Goal: Task Accomplishment & Management: Complete application form

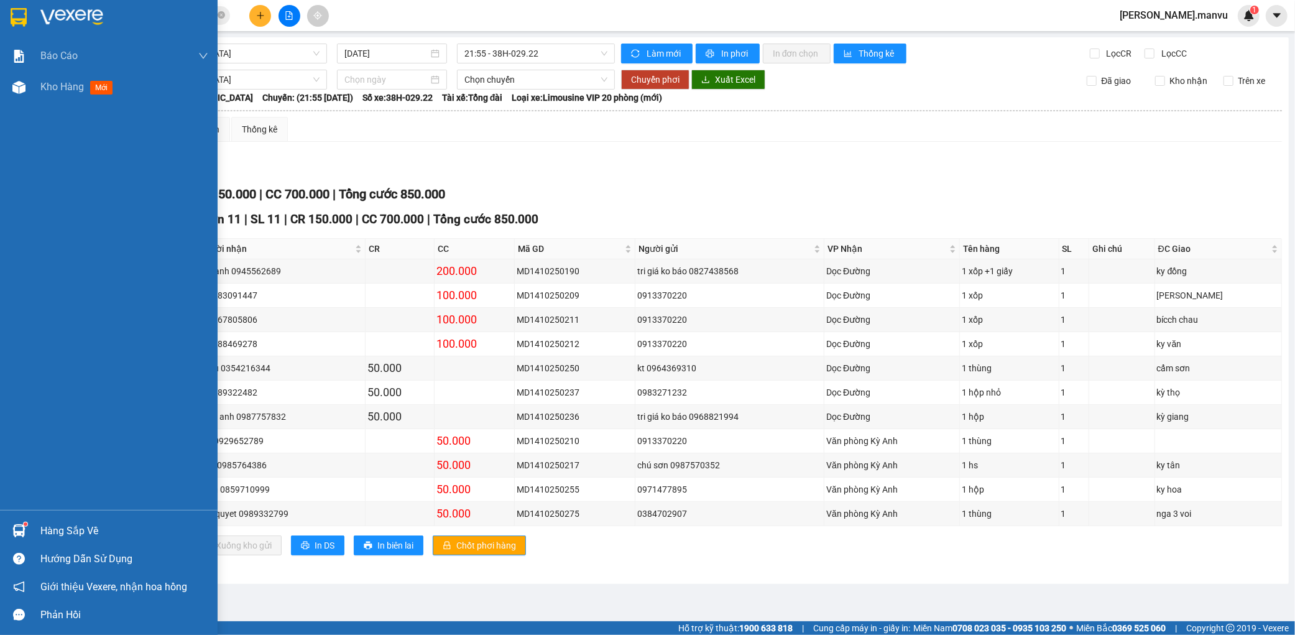
click at [50, 14] on img at bounding box center [71, 17] width 63 height 19
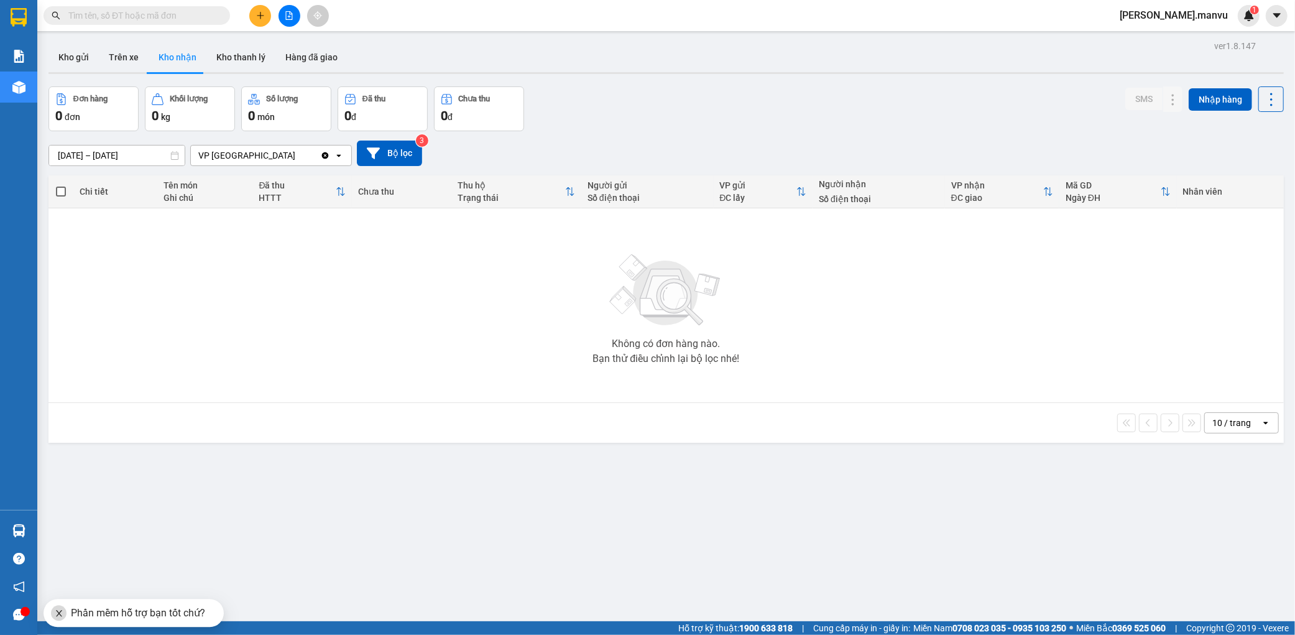
click at [254, 16] on button at bounding box center [260, 16] width 22 height 22
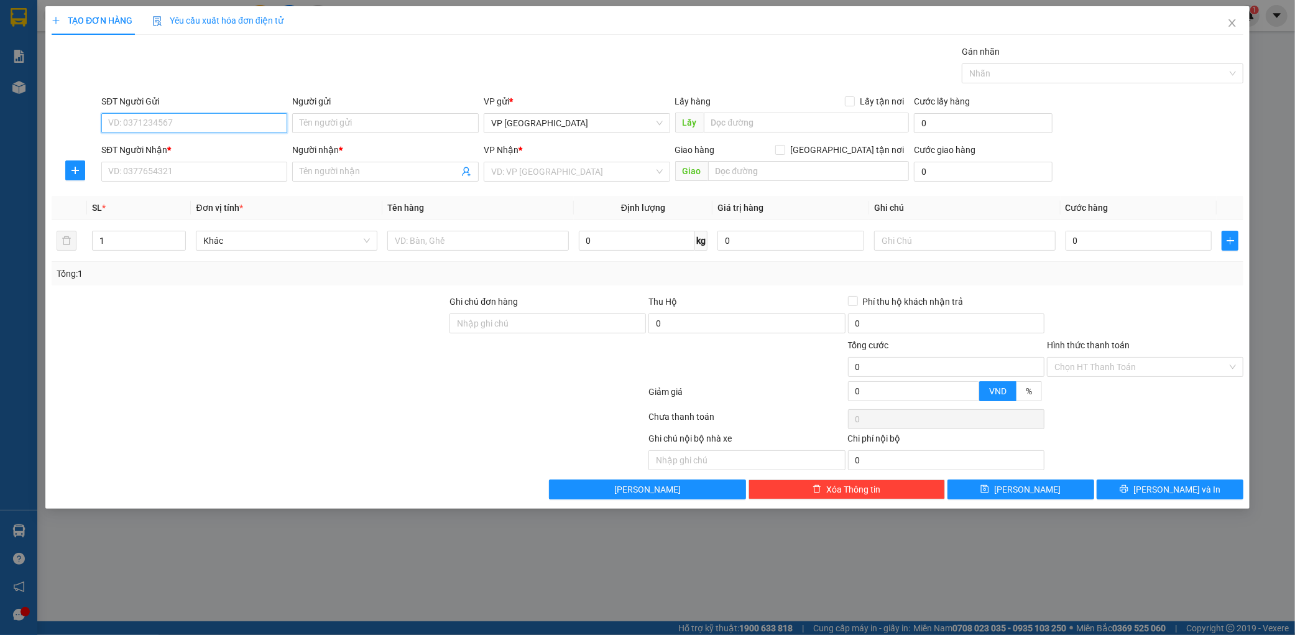
click at [221, 126] on input "SĐT Người Gửi" at bounding box center [194, 123] width 187 height 20
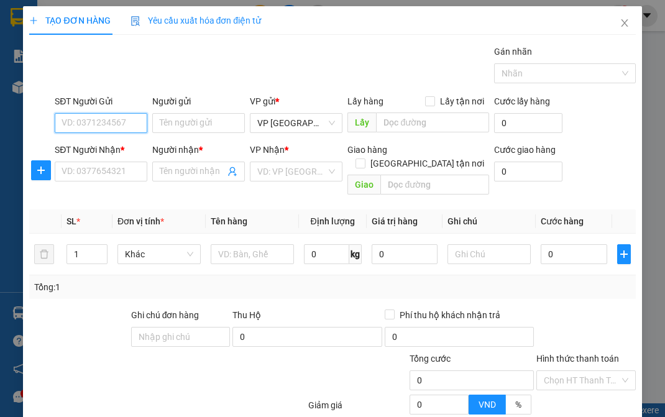
click at [125, 132] on input "SĐT Người Gửi" at bounding box center [101, 123] width 93 height 20
click at [127, 166] on input "SĐT Người Nhận *" at bounding box center [101, 172] width 93 height 20
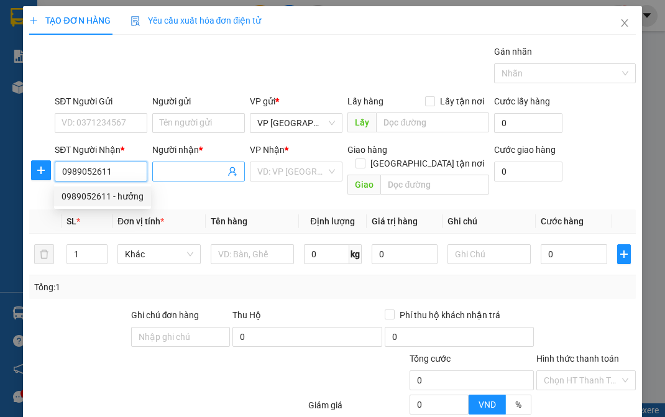
type input "0989052611"
click at [193, 172] on input "Người nhận *" at bounding box center [192, 172] width 65 height 14
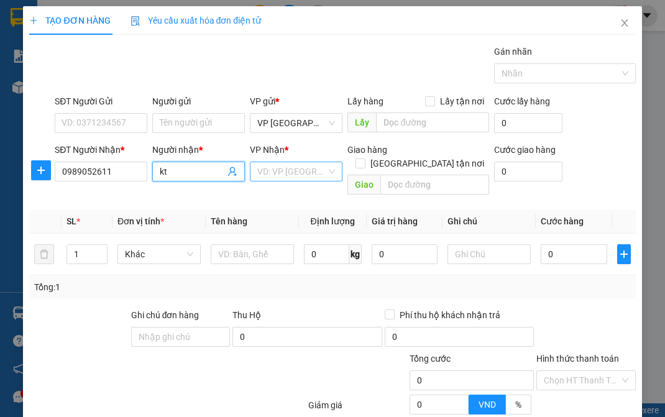
type input "kt"
click at [285, 164] on input "search" at bounding box center [291, 171] width 69 height 19
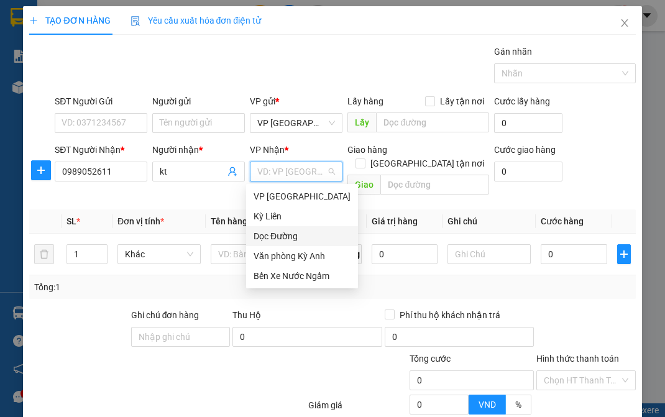
click at [284, 235] on div "Dọc Đường" at bounding box center [302, 236] width 97 height 14
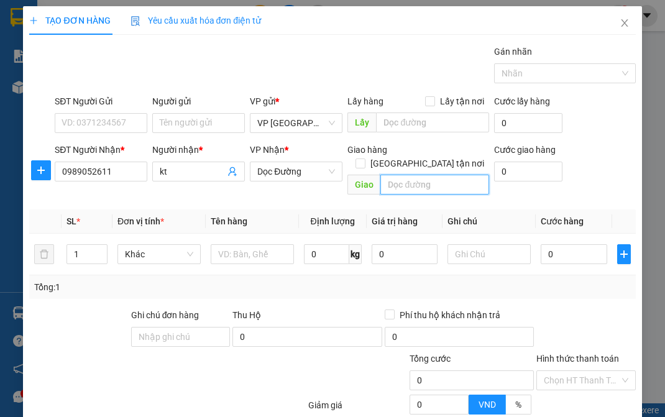
click at [395, 175] on input "text" at bounding box center [435, 185] width 109 height 20
type input "song tri"
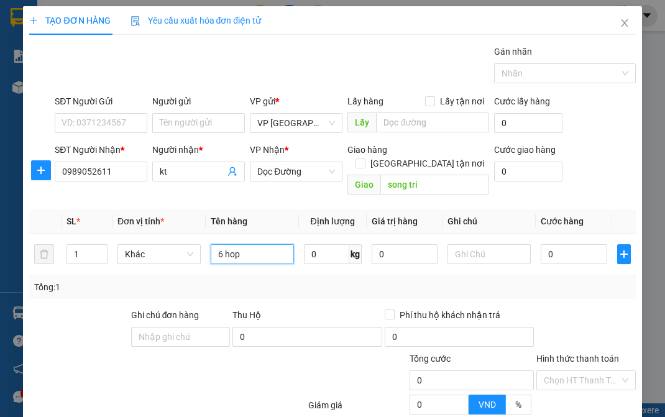
type input "6 hop"
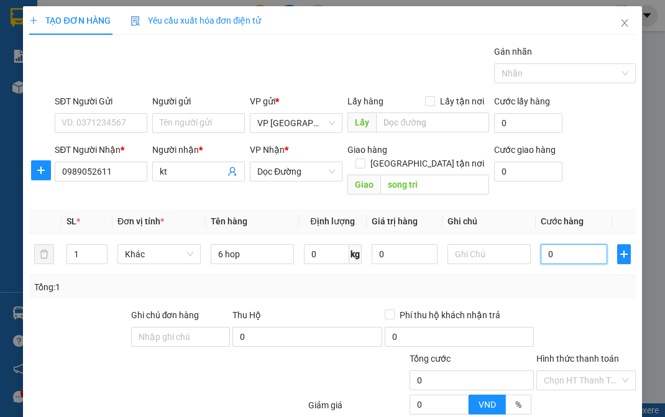
type input "003"
type input "3"
type input "0.030"
type input "30"
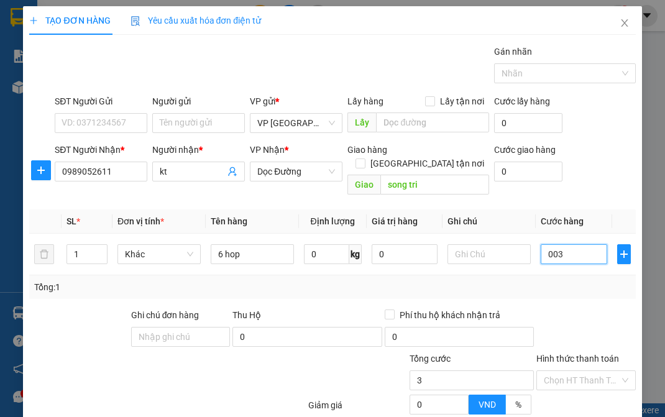
type input "30"
type input "00.300"
type input "300"
type input "0.003.000"
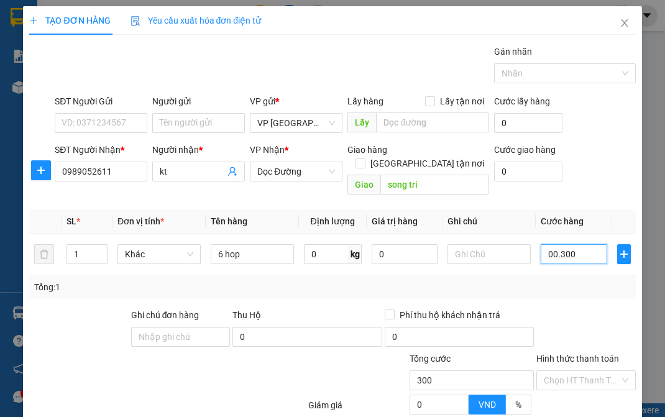
type input "3.000"
type input "0.000.030.000"
type input "30.000"
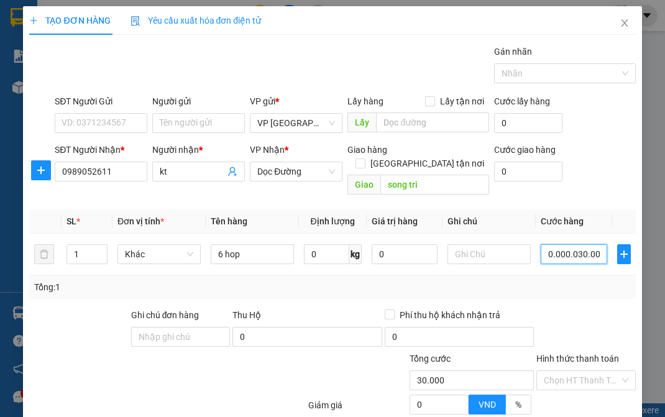
type input "00.000.300.000"
type input "300.000"
type input "3.000.000"
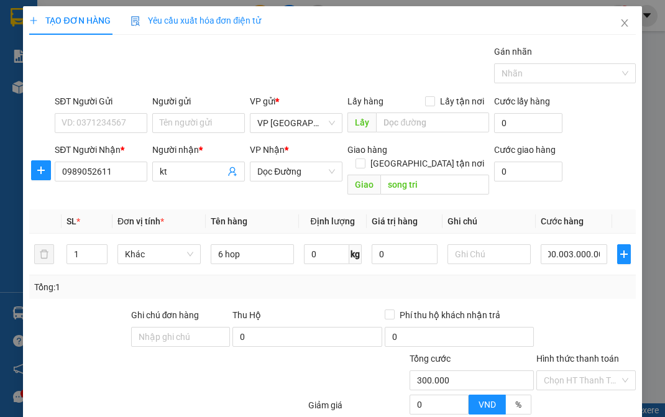
type input "3.000.000"
click at [512, 284] on div "Tổng: 1" at bounding box center [332, 287] width 606 height 24
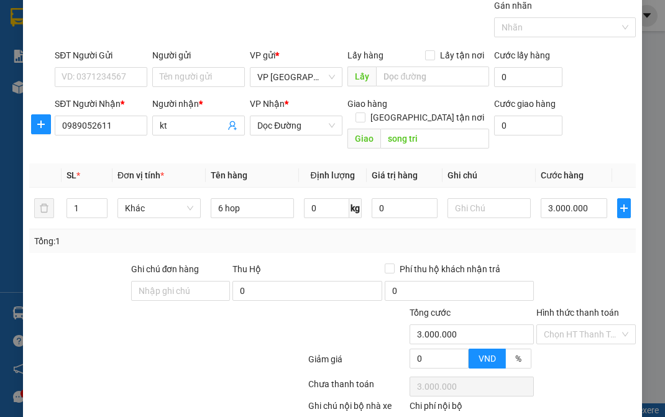
scroll to position [106, 0]
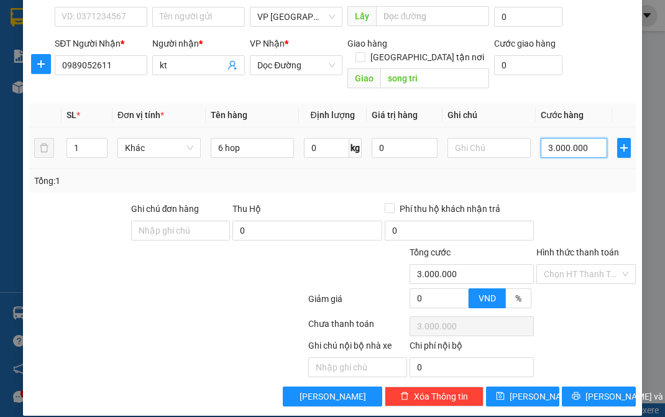
click at [553, 138] on input "3.000.000" at bounding box center [574, 148] width 67 height 20
type input "0"
type input "03"
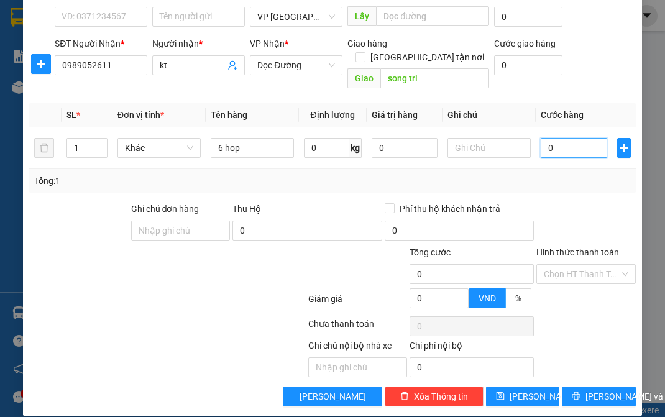
type input "3"
type input "030"
type input "30"
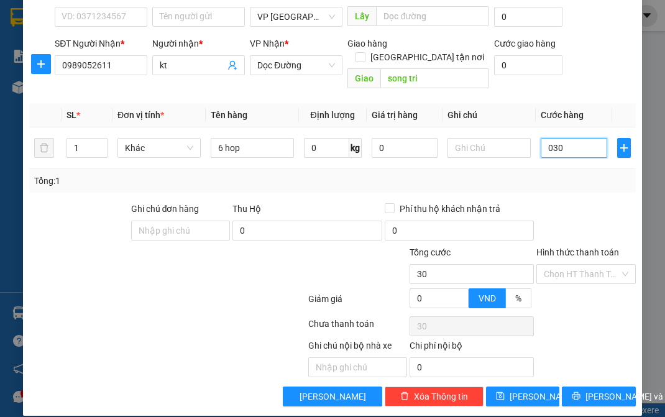
type input "0.300"
type input "300"
type input "03.000"
type input "3.000"
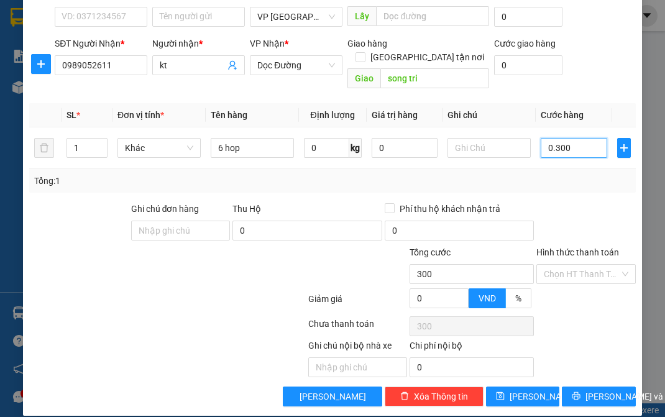
type input "3.000"
type input "030.000"
type input "30.000"
type input "0.300.000"
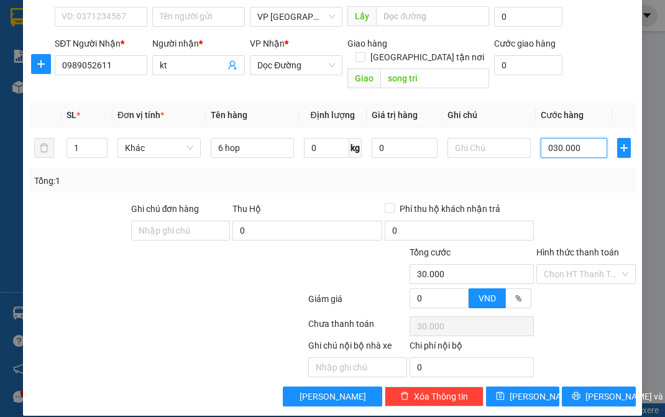
type input "300.000"
click at [585, 211] on div at bounding box center [585, 224] width 101 height 44
click at [522, 390] on span "Lưu" at bounding box center [543, 397] width 67 height 14
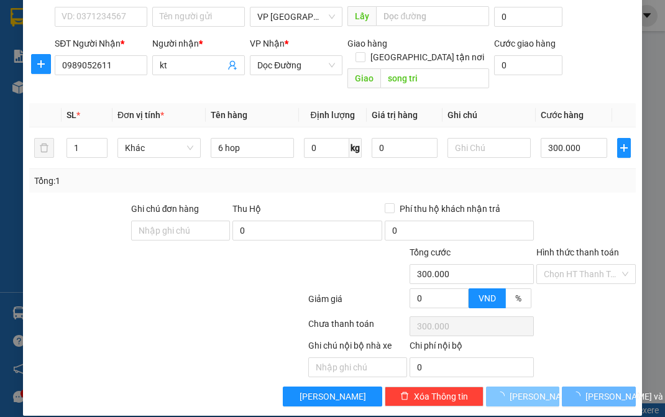
type input "0"
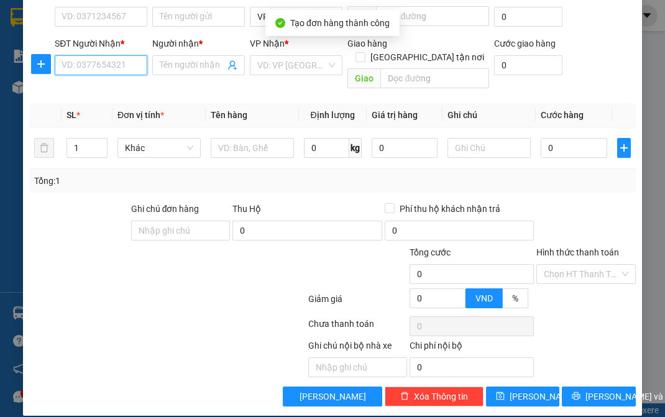
click at [124, 64] on input "SĐT Người Nhận *" at bounding box center [101, 65] width 93 height 20
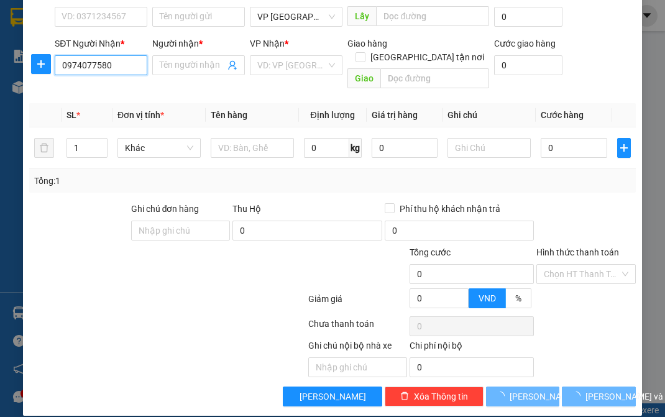
type input "0974077580"
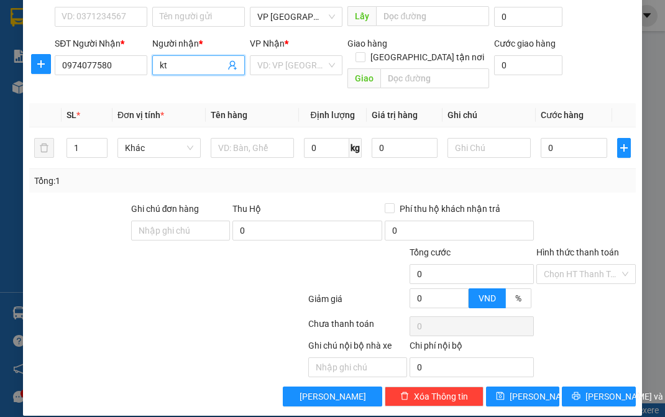
type input "kt"
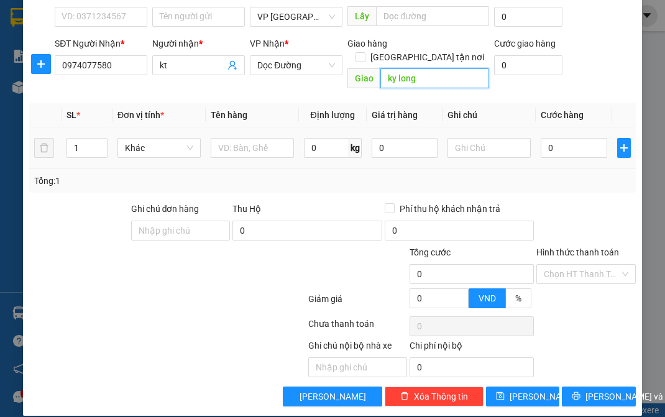
type input "ky long"
type input "1 xop"
type input "1"
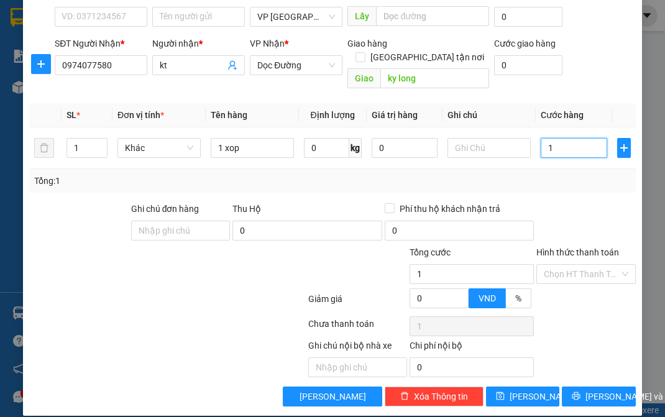
type input "10"
type input "100"
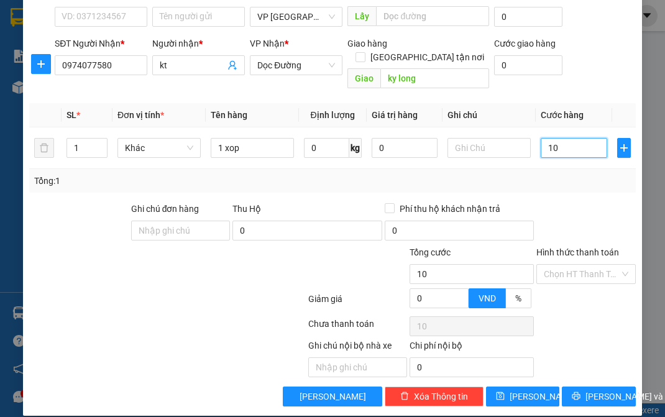
type input "100"
type input "1.000"
type input "10.000"
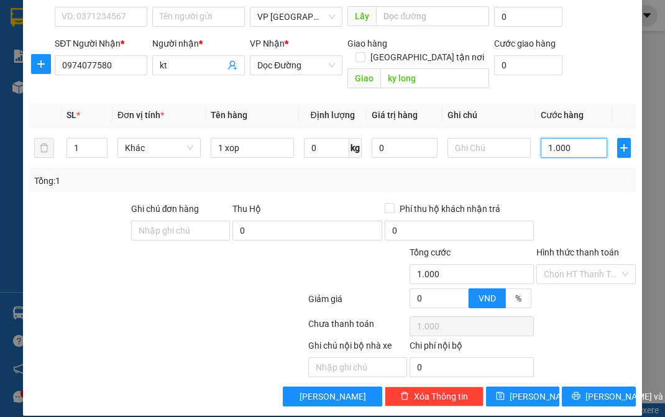
type input "10.000"
type input "100.000"
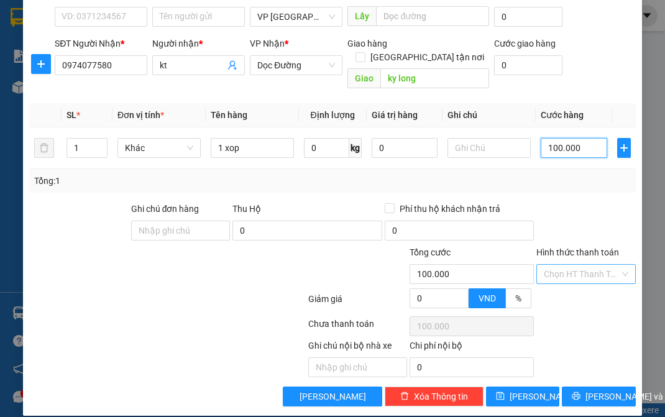
type input "100.000"
click at [599, 265] on input "Hình thức thanh toán" at bounding box center [581, 274] width 75 height 19
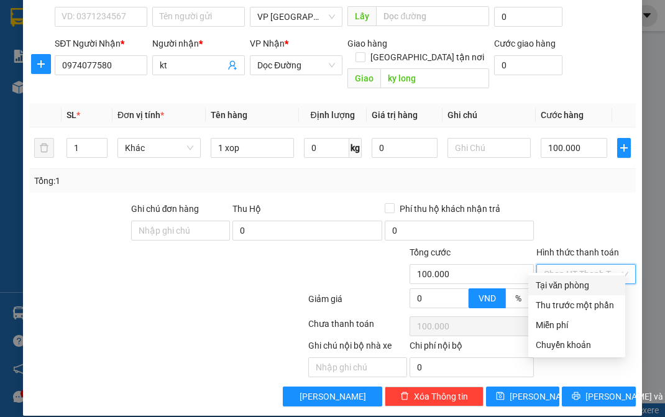
click at [558, 288] on div "Tại văn phòng" at bounding box center [577, 286] width 82 height 14
type input "0"
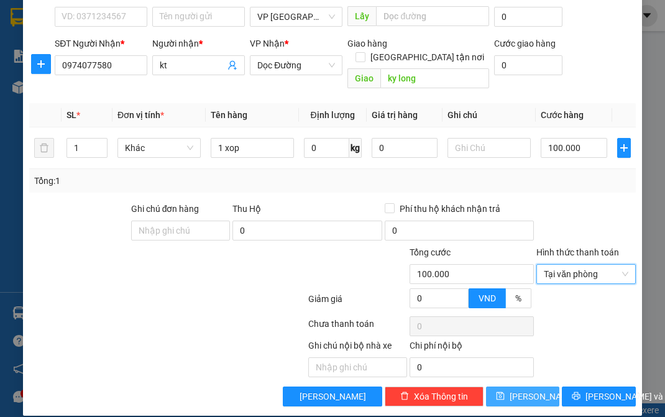
click at [530, 387] on button "Lưu" at bounding box center [522, 397] width 73 height 20
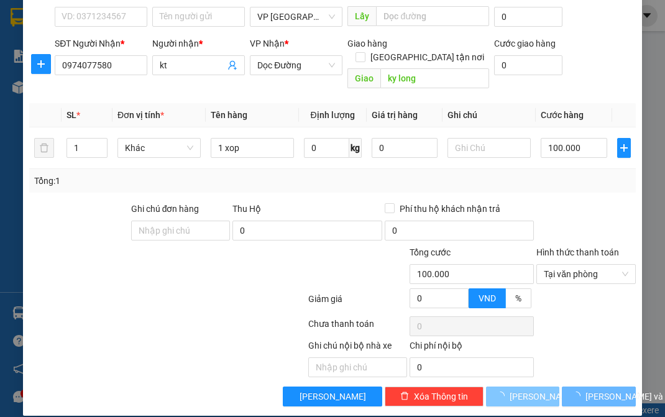
type input "0"
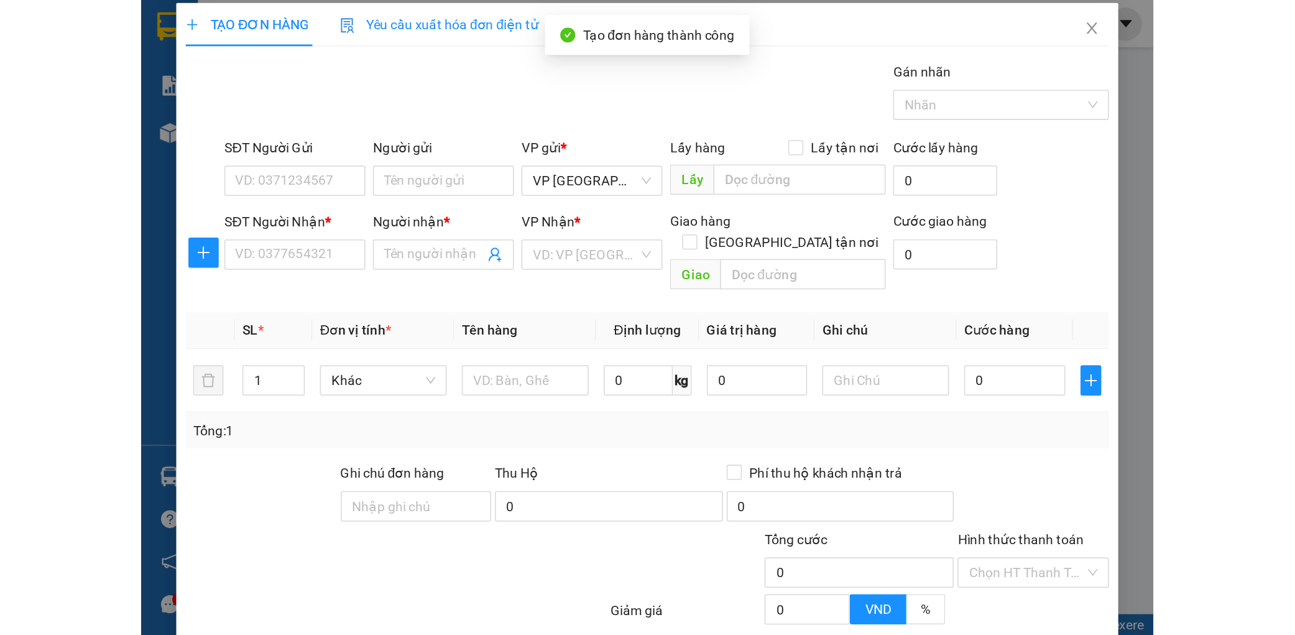
scroll to position [0, 0]
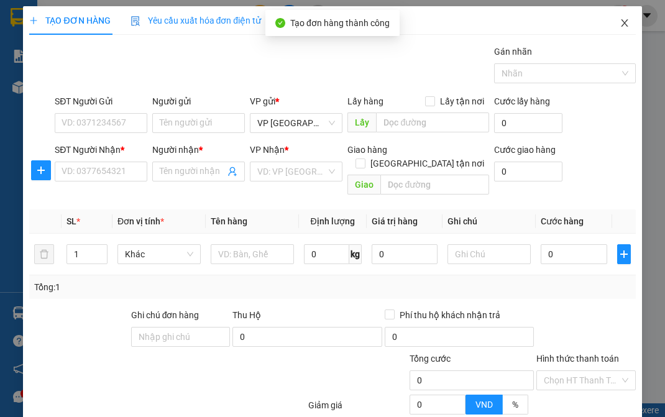
click at [611, 19] on span "Close" at bounding box center [624, 23] width 35 height 35
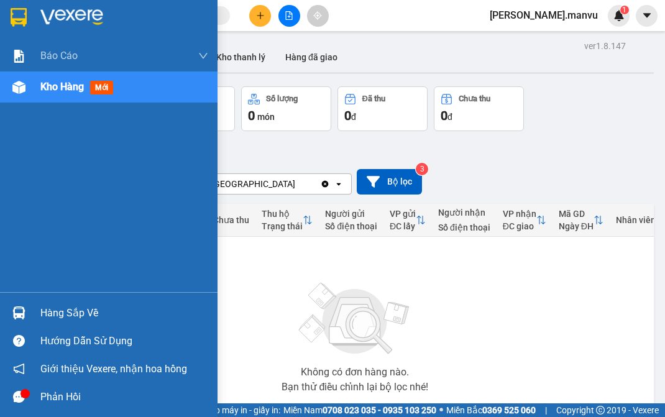
click at [57, 14] on img at bounding box center [71, 17] width 63 height 19
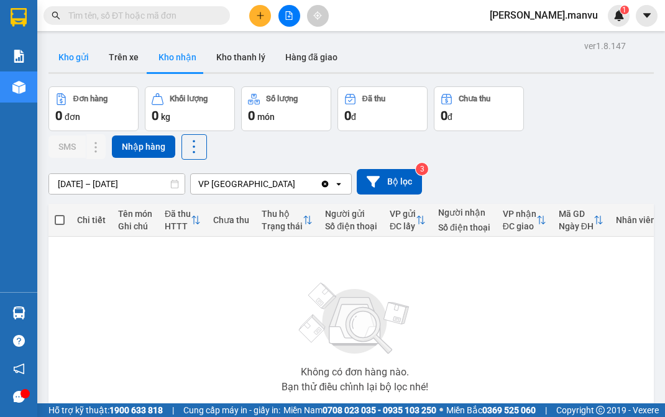
click at [57, 50] on button "Kho gửi" at bounding box center [73, 57] width 50 height 30
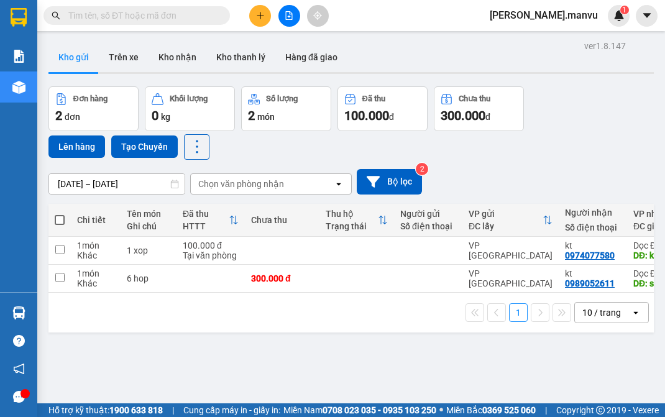
click at [63, 224] on span at bounding box center [60, 220] width 10 height 10
click at [60, 214] on input "checkbox" at bounding box center [60, 214] width 0 height 0
checkbox input "true"
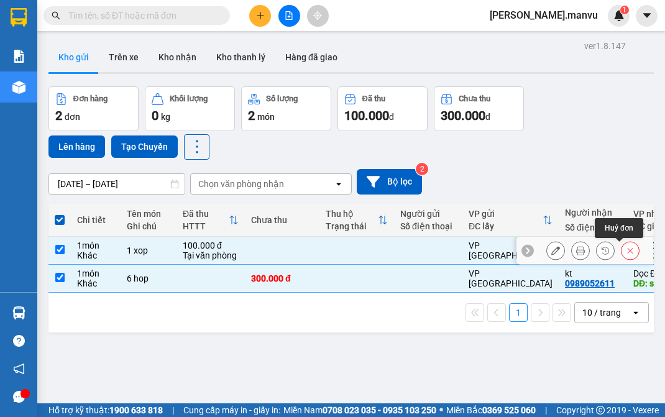
click at [624, 251] on button at bounding box center [630, 251] width 17 height 22
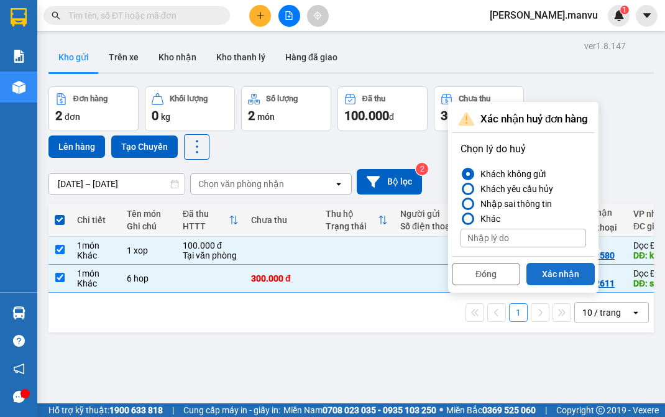
click at [536, 274] on button "Xác nhận" at bounding box center [561, 274] width 68 height 22
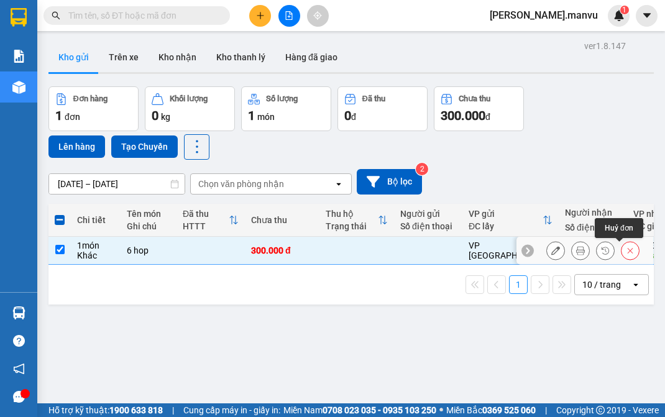
click at [628, 247] on div at bounding box center [630, 250] width 19 height 19
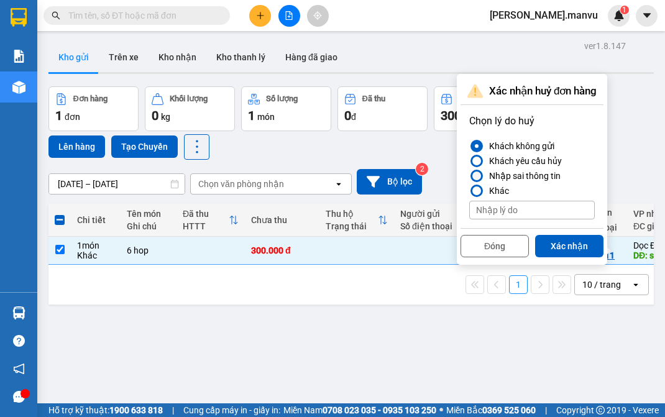
click at [519, 177] on div "Nhập sai thông tin" at bounding box center [522, 175] width 76 height 15
click at [469, 176] on input "Nhập sai thông tin" at bounding box center [469, 176] width 0 height 0
click at [573, 249] on button "Xác nhận" at bounding box center [569, 246] width 68 height 22
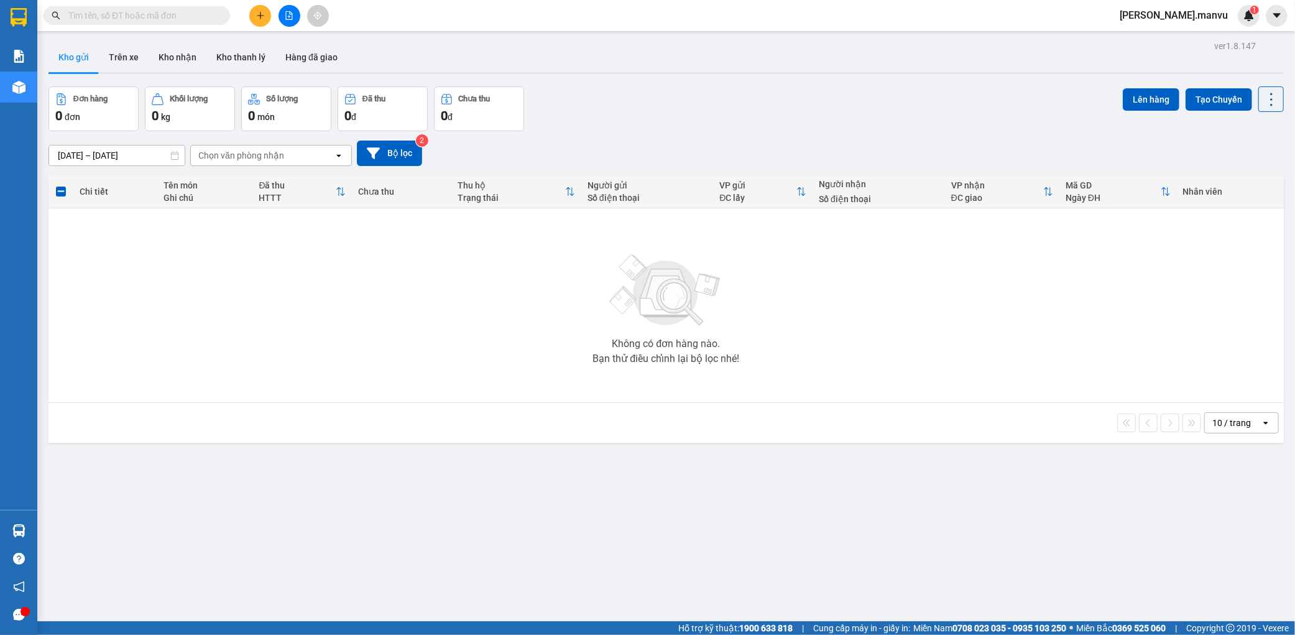
click at [152, 17] on input "text" at bounding box center [141, 16] width 147 height 14
click at [278, 19] on div at bounding box center [288, 16] width 93 height 22
click at [288, 17] on icon "file-add" at bounding box center [289, 15] width 9 height 9
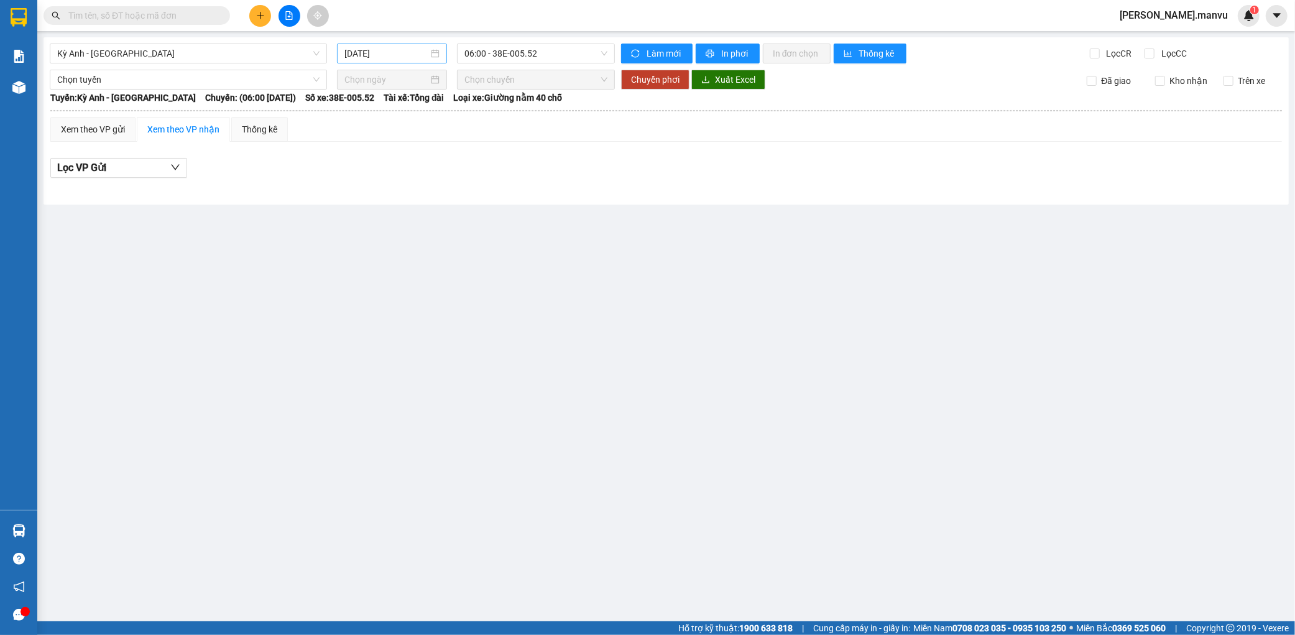
click at [401, 56] on input "15/10/2025" at bounding box center [386, 54] width 84 height 14
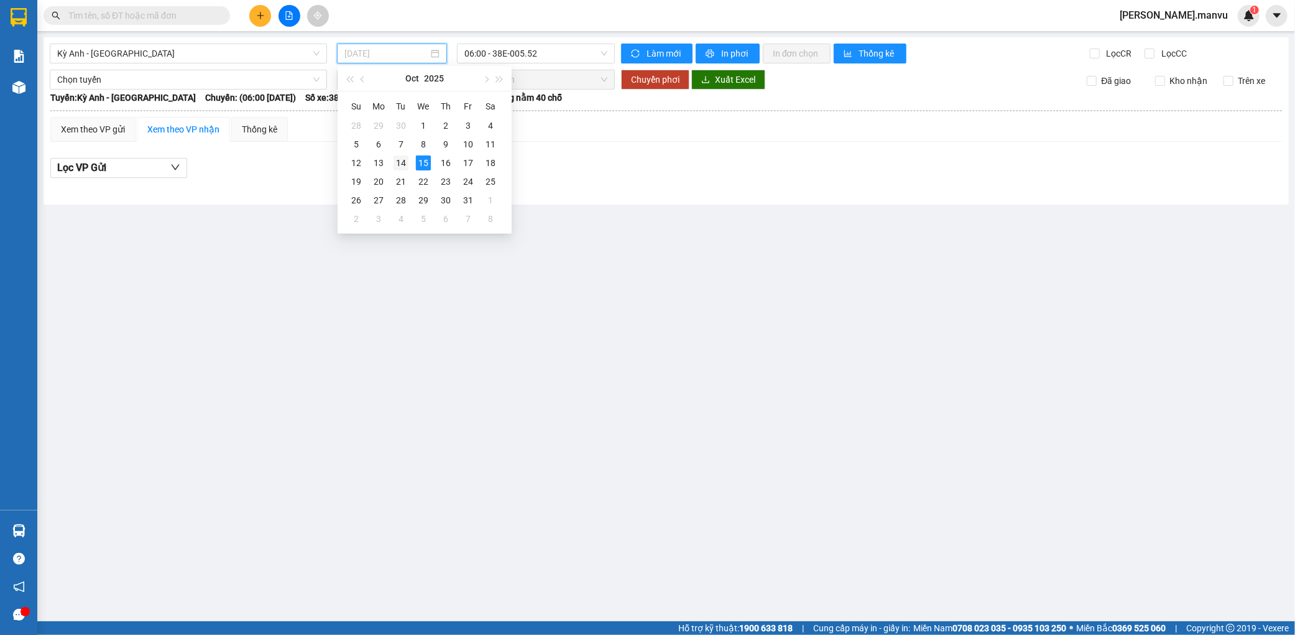
click at [400, 156] on div "14" at bounding box center [401, 162] width 15 height 15
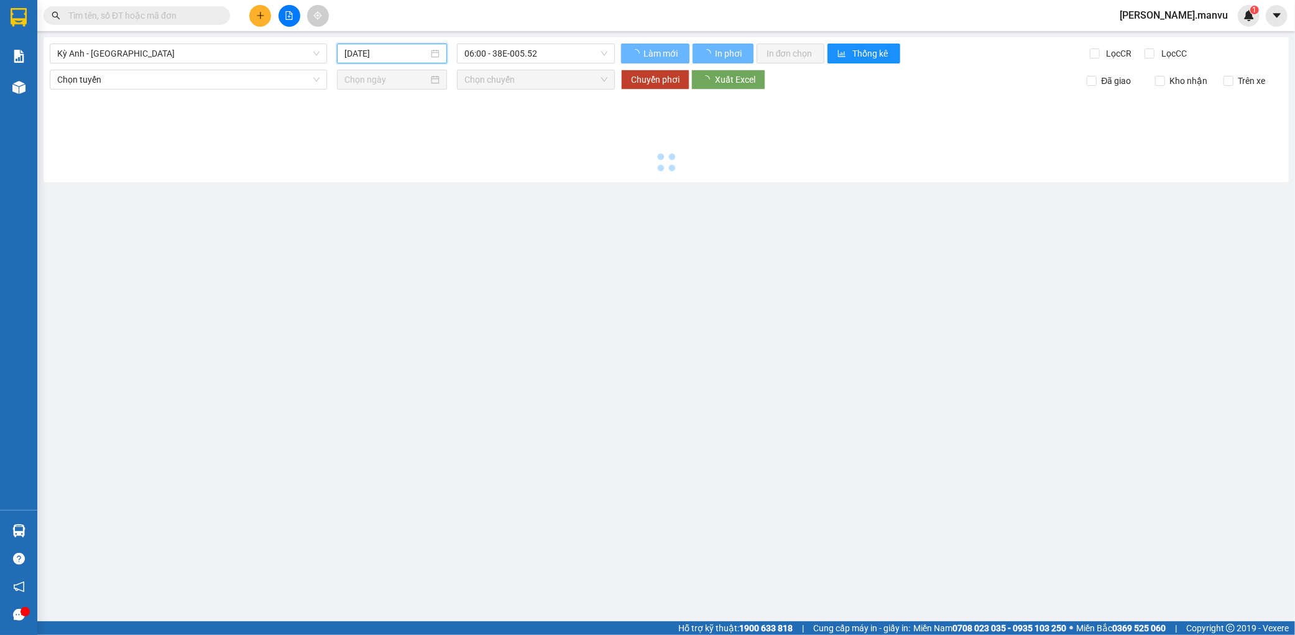
type input "[DATE]"
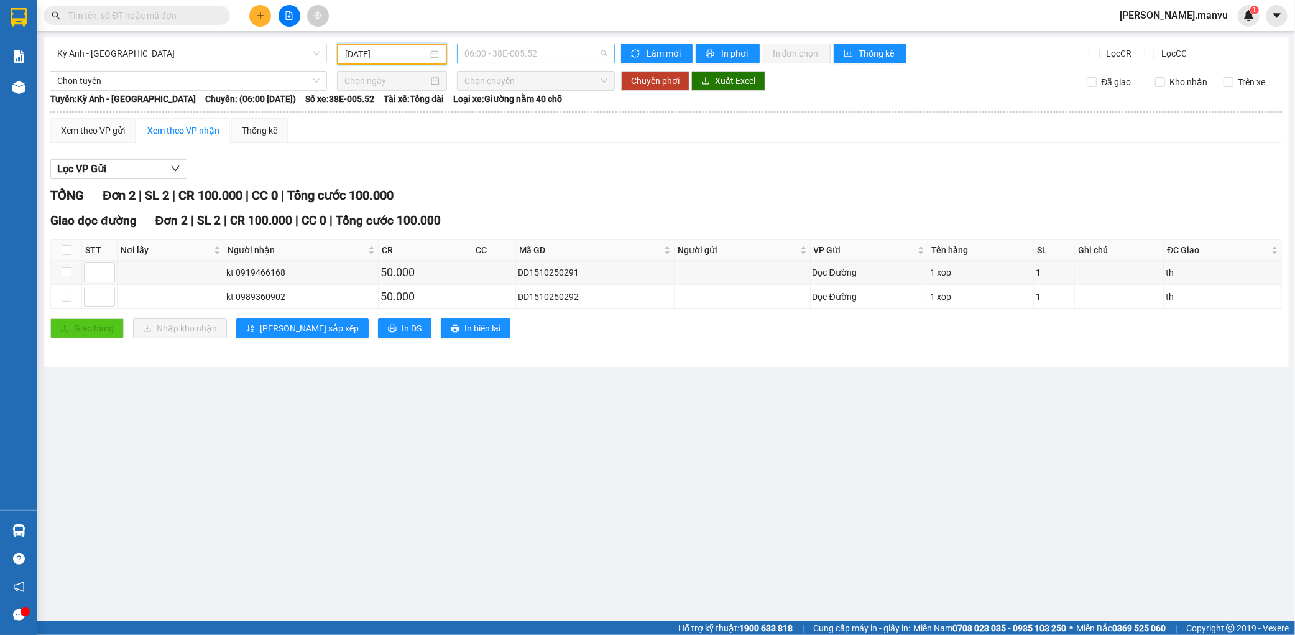
click at [524, 45] on span "06:00 - 38E-005.52" at bounding box center [535, 53] width 143 height 19
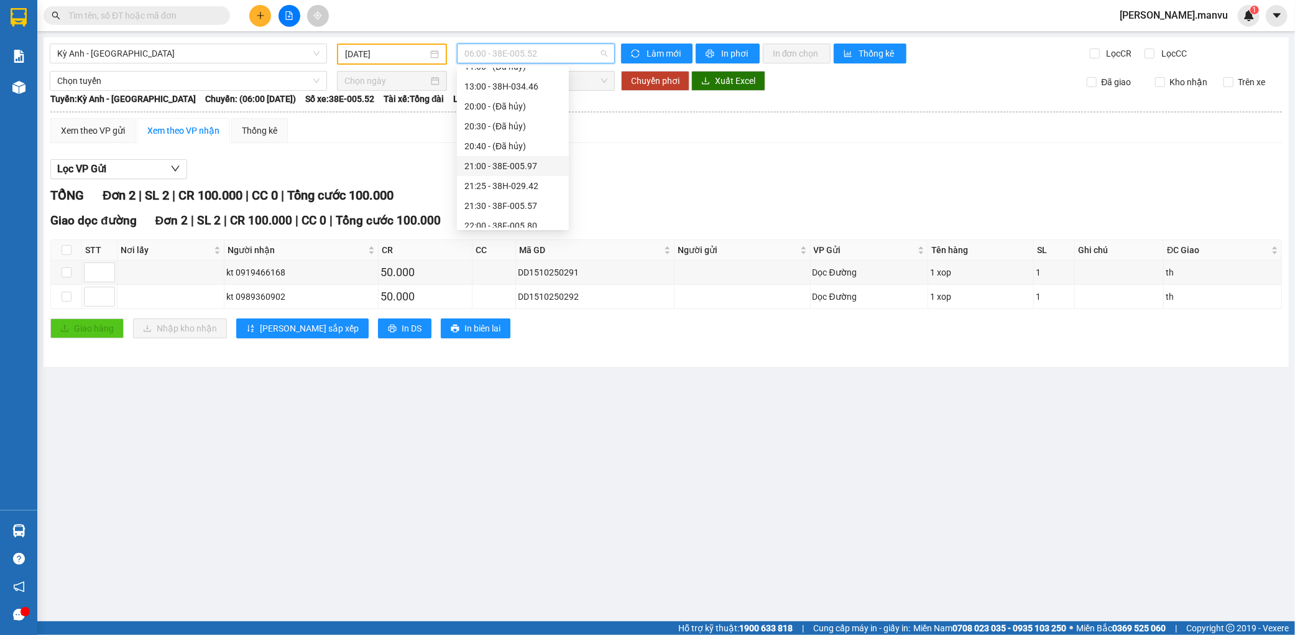
scroll to position [99, 0]
click at [502, 214] on div "22:00 - 38F-005.80" at bounding box center [512, 218] width 97 height 14
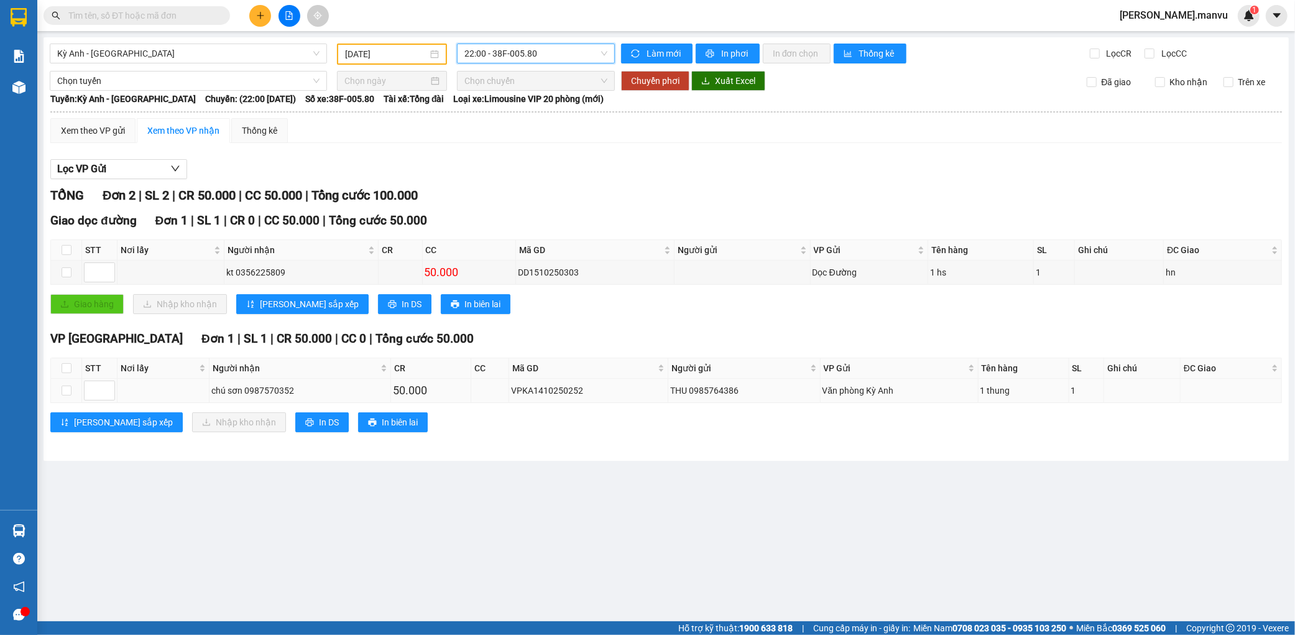
click at [258, 384] on div "chú sơn 0987570352" at bounding box center [299, 391] width 177 height 14
copy div "0987570352"
click at [190, 14] on input "text" at bounding box center [141, 16] width 147 height 14
paste input "0987570352"
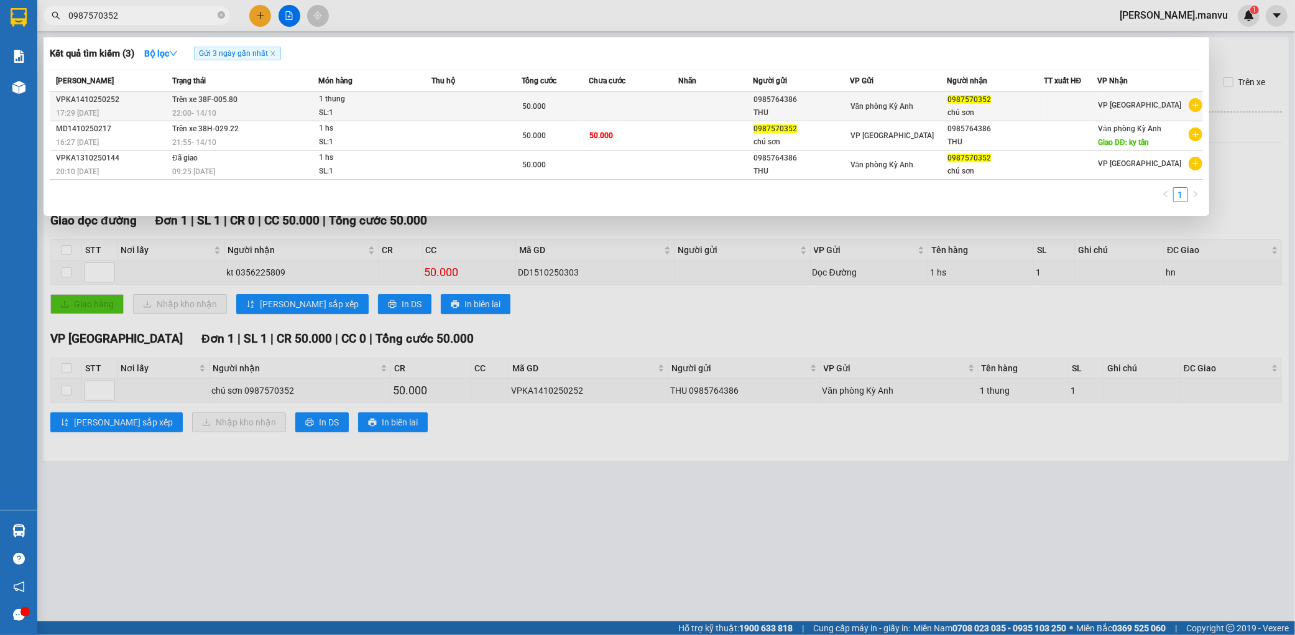
type input "0987570352"
click at [599, 108] on td at bounding box center [634, 106] width 90 height 29
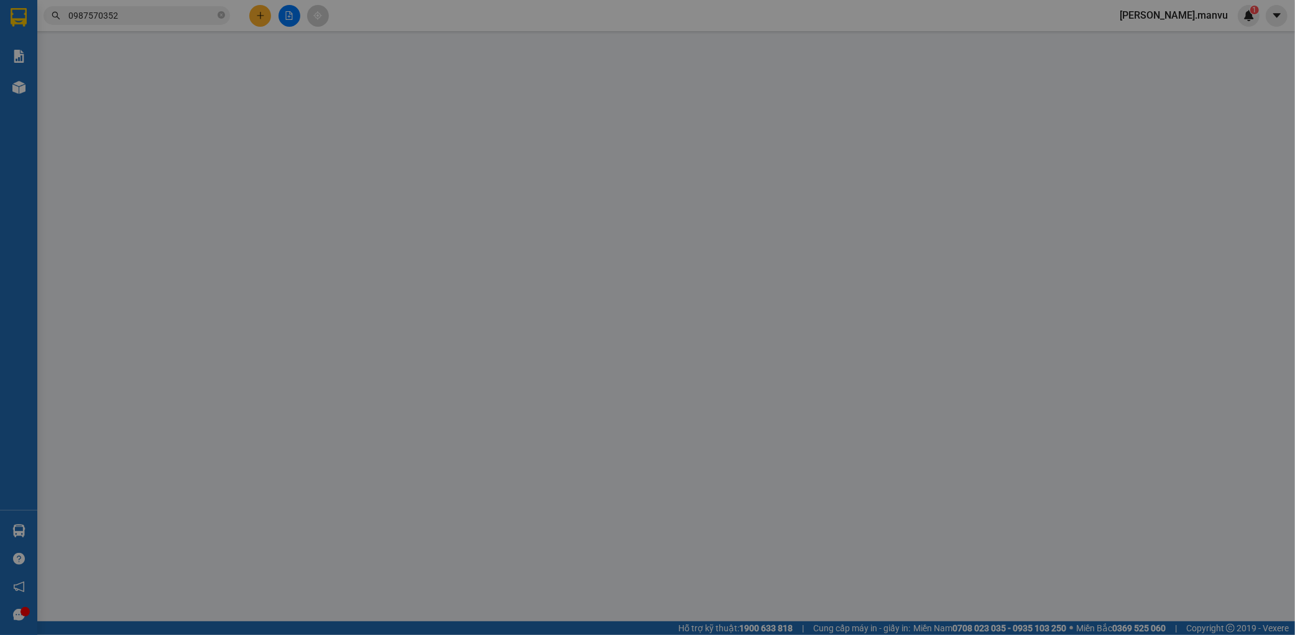
type input "0985764386"
type input "THU"
type input "0987570352"
type input "chú sơn"
type input "0"
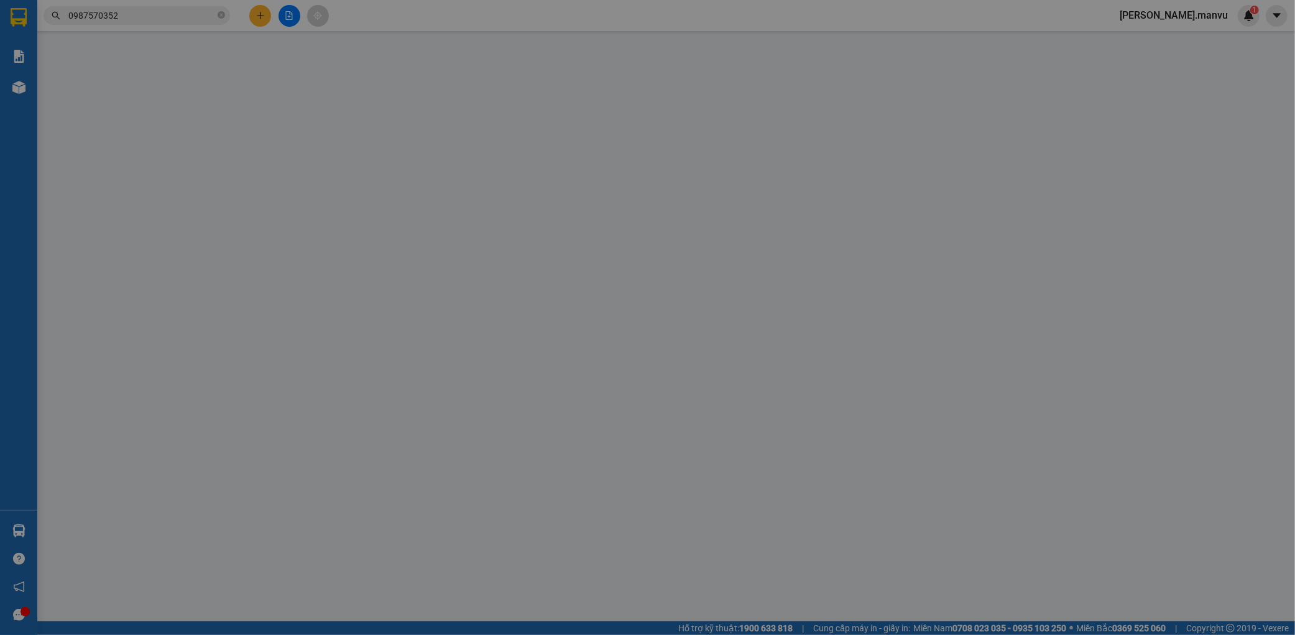
type input "50.000"
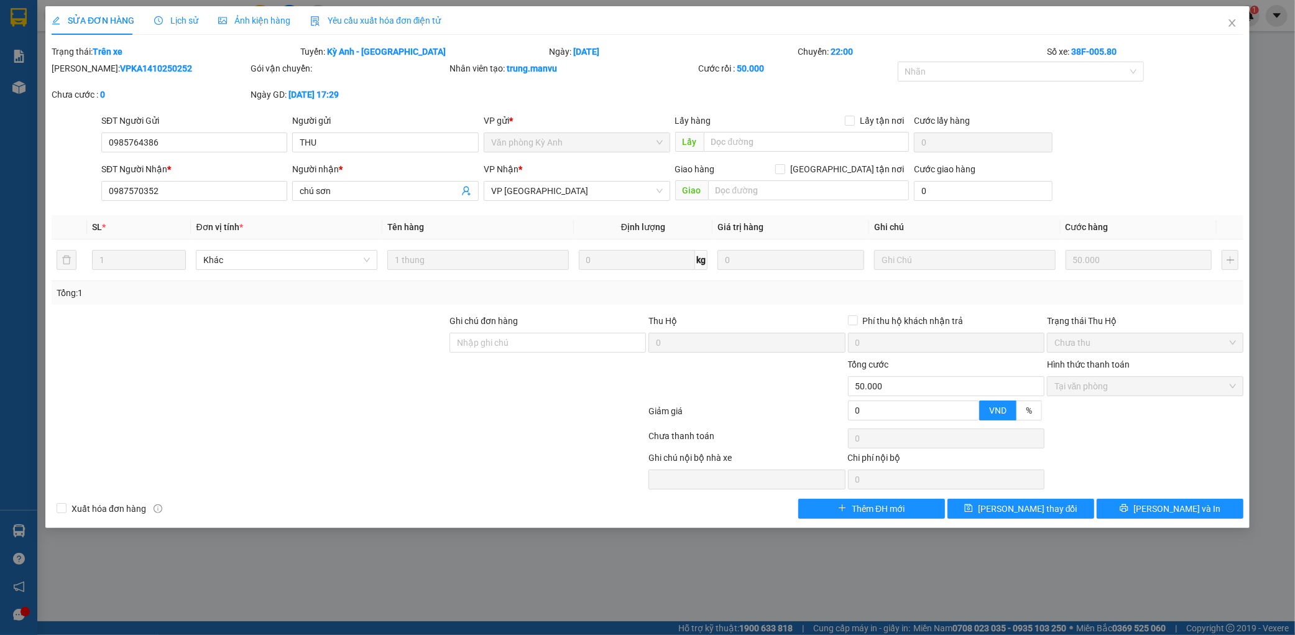
click at [1115, 423] on div at bounding box center [1145, 415] width 199 height 22
click at [1230, 27] on icon "close" at bounding box center [1232, 23] width 10 height 10
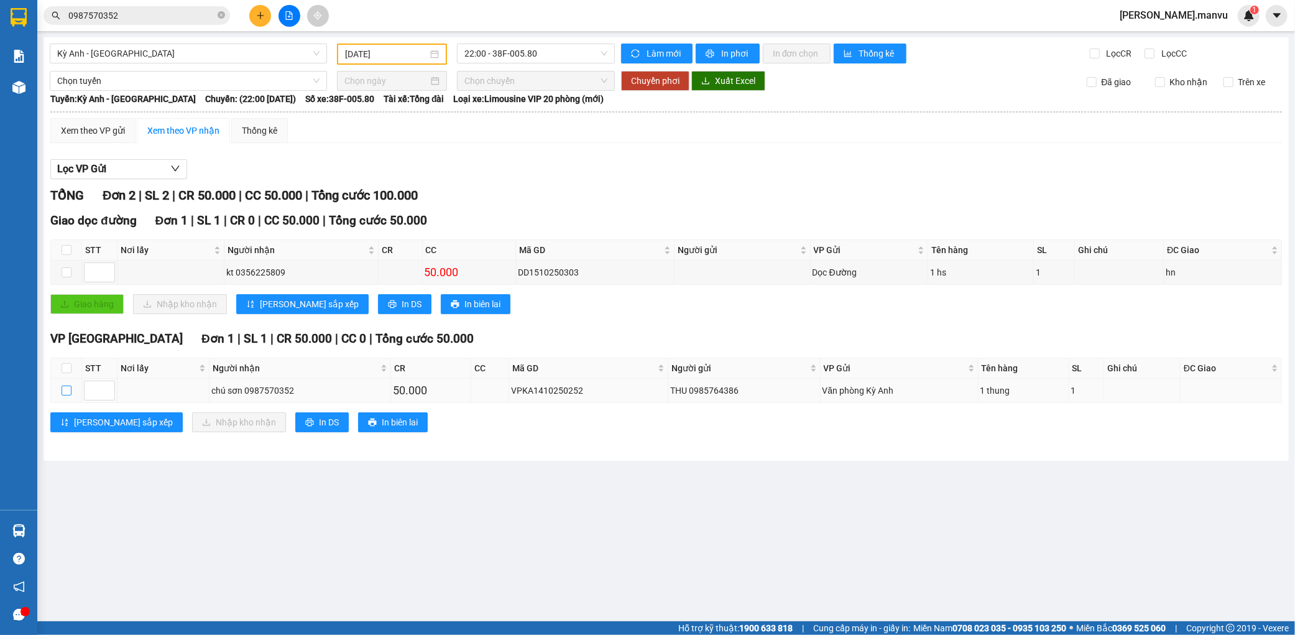
click at [65, 392] on input "checkbox" at bounding box center [67, 390] width 10 height 10
checkbox input "true"
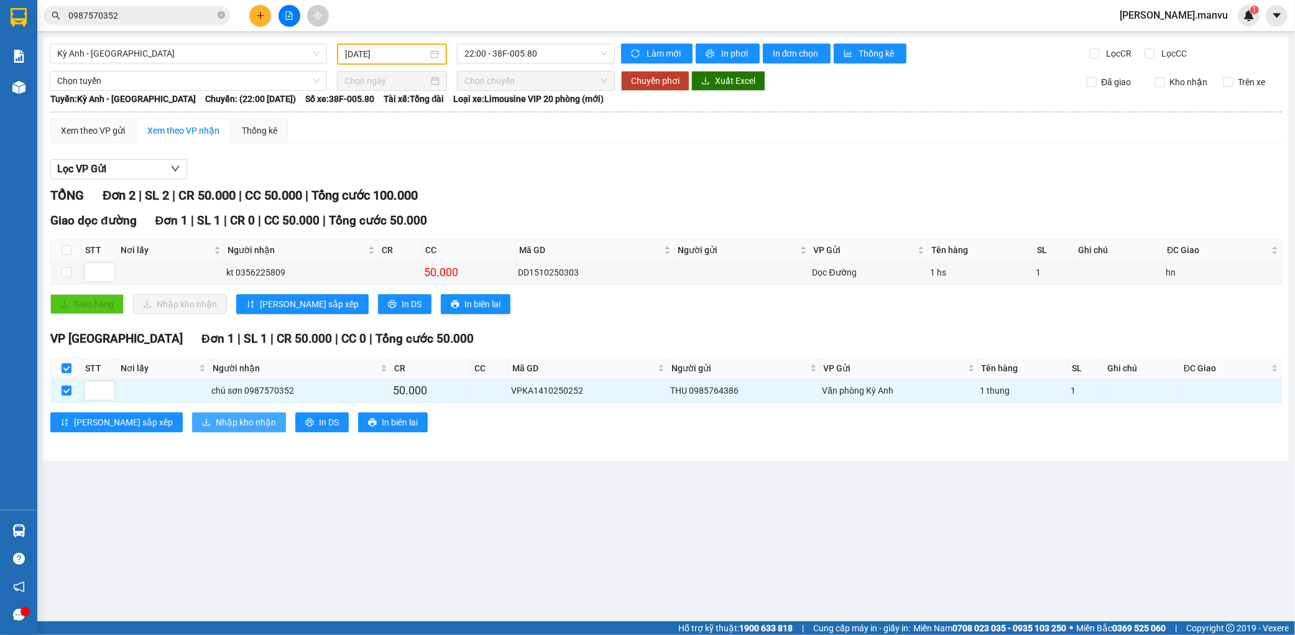
click at [216, 425] on span "Nhập kho nhận" at bounding box center [246, 422] width 60 height 14
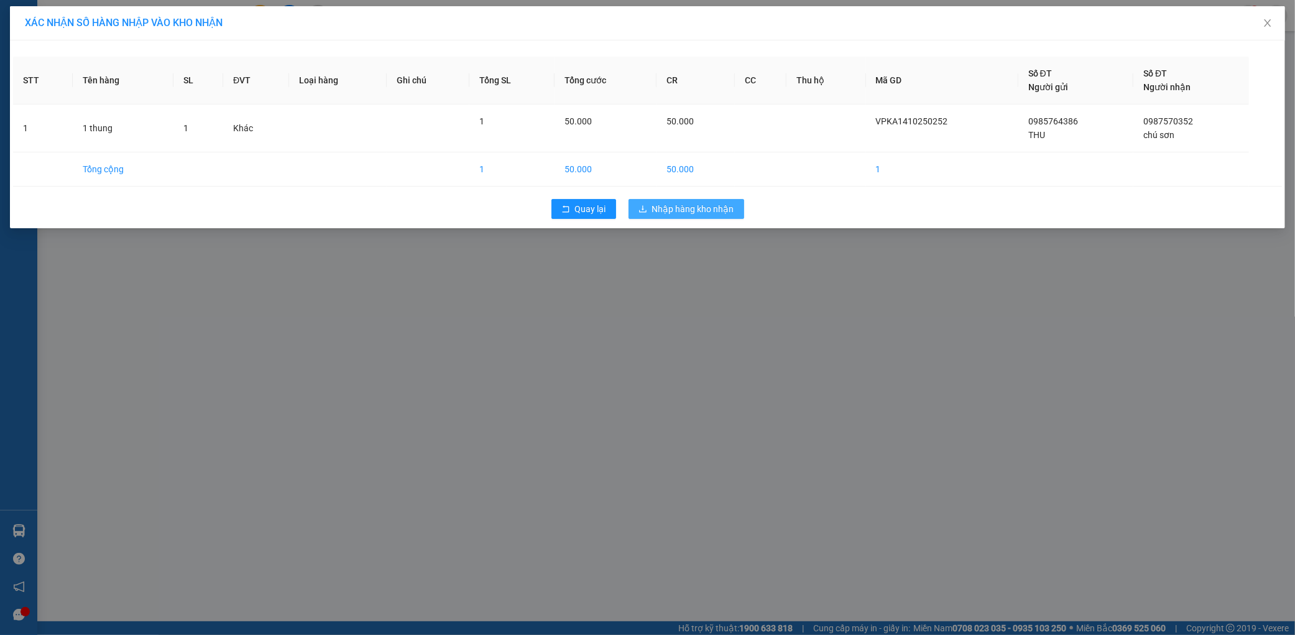
click at [655, 212] on span "Nhập hàng kho nhận" at bounding box center [693, 209] width 82 height 14
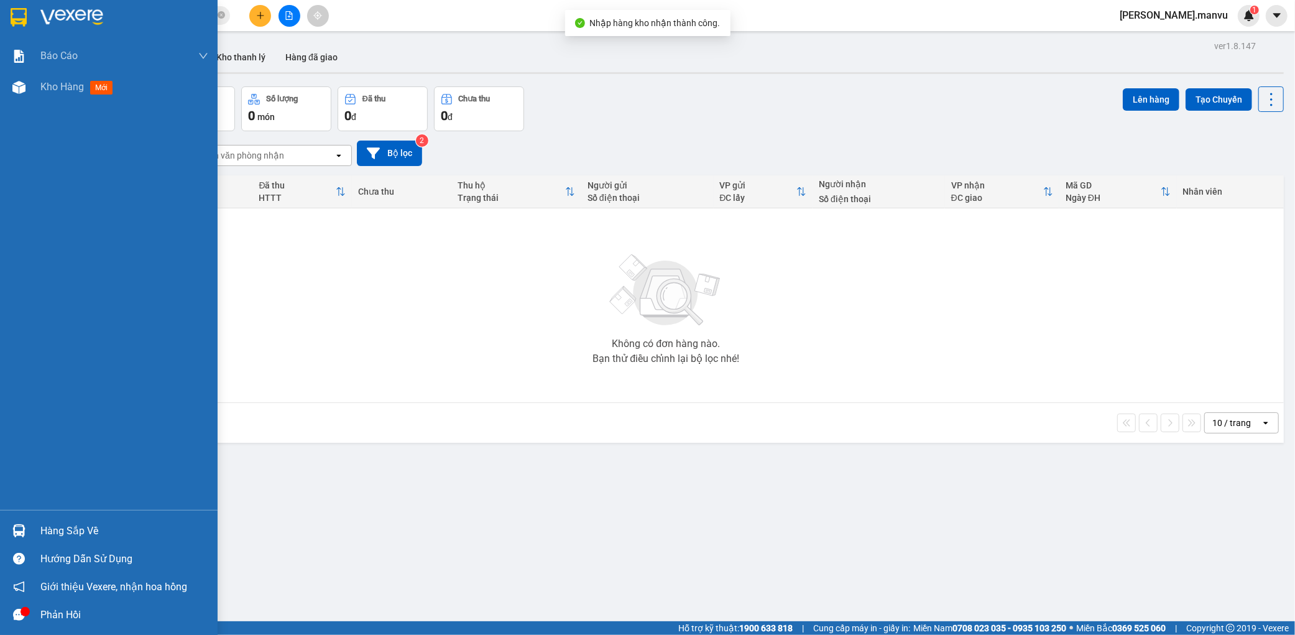
click at [45, 15] on img at bounding box center [71, 17] width 63 height 19
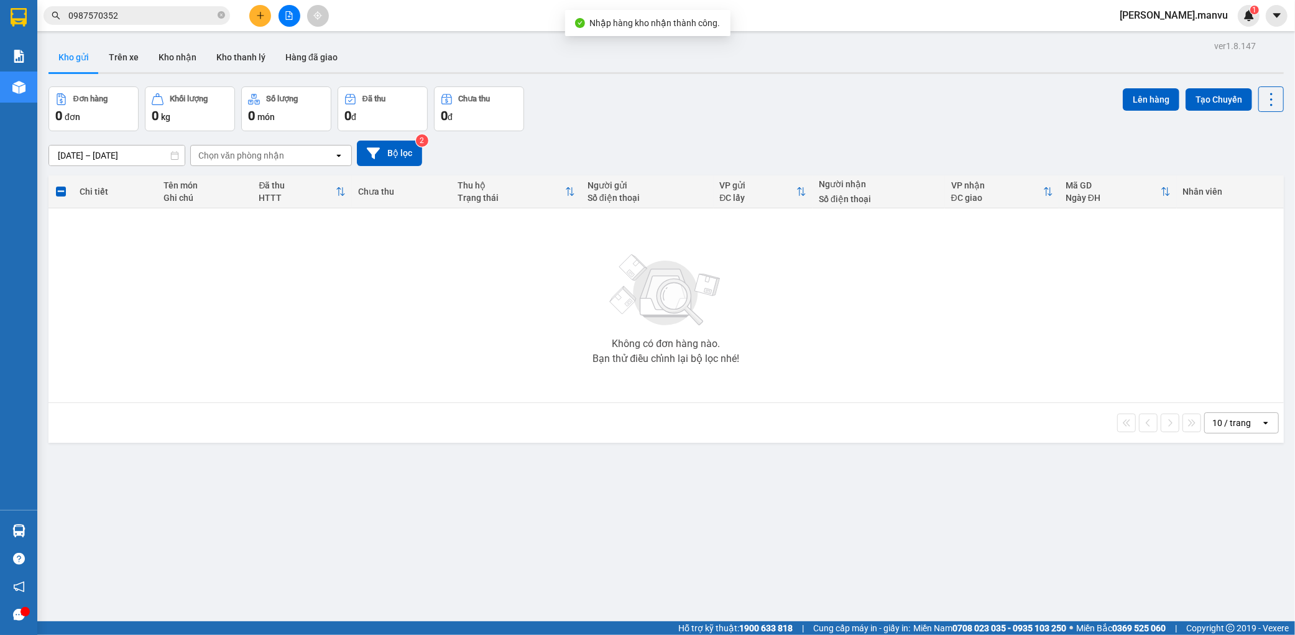
click at [164, 16] on input "0987570352" at bounding box center [141, 16] width 147 height 14
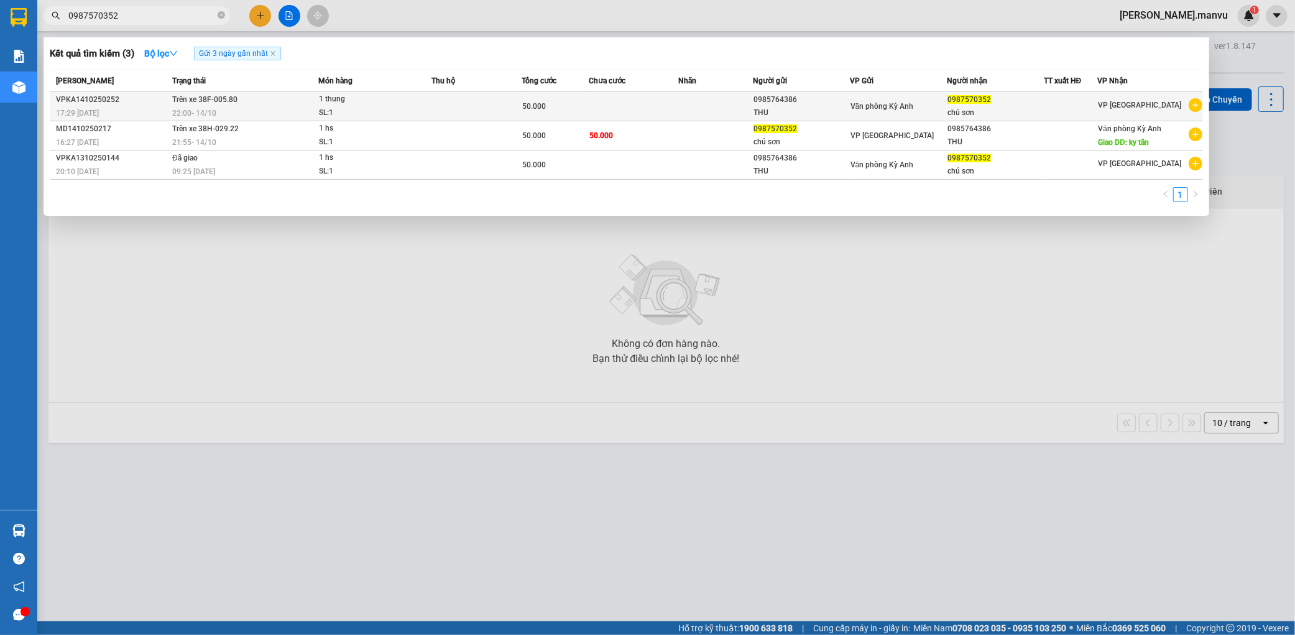
click at [560, 107] on div "50.000" at bounding box center [555, 106] width 66 height 14
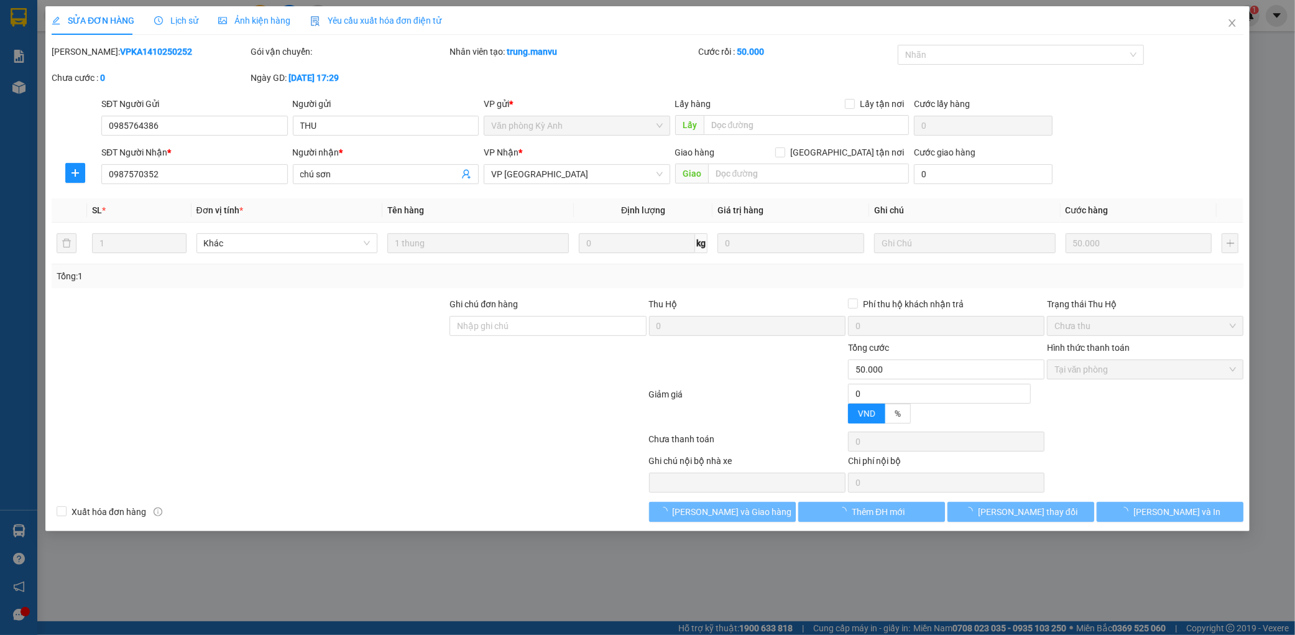
type input "0985764386"
type input "THU"
type input "0987570352"
type input "chú sơn"
type input "0"
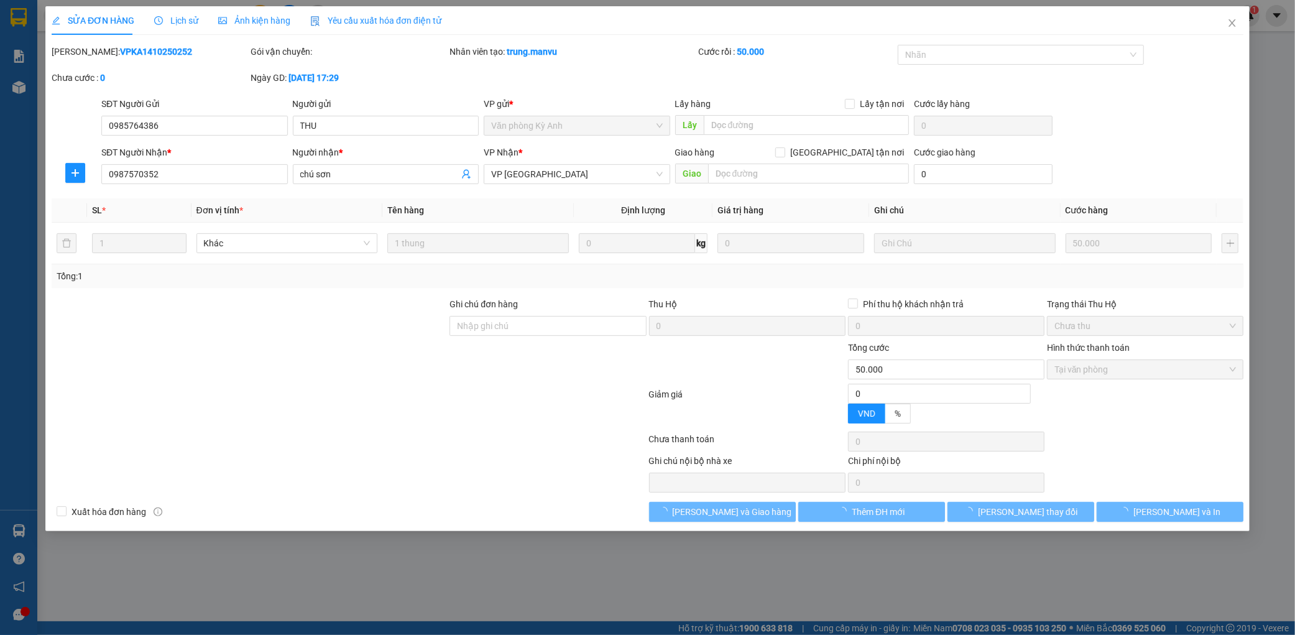
type input "50.000"
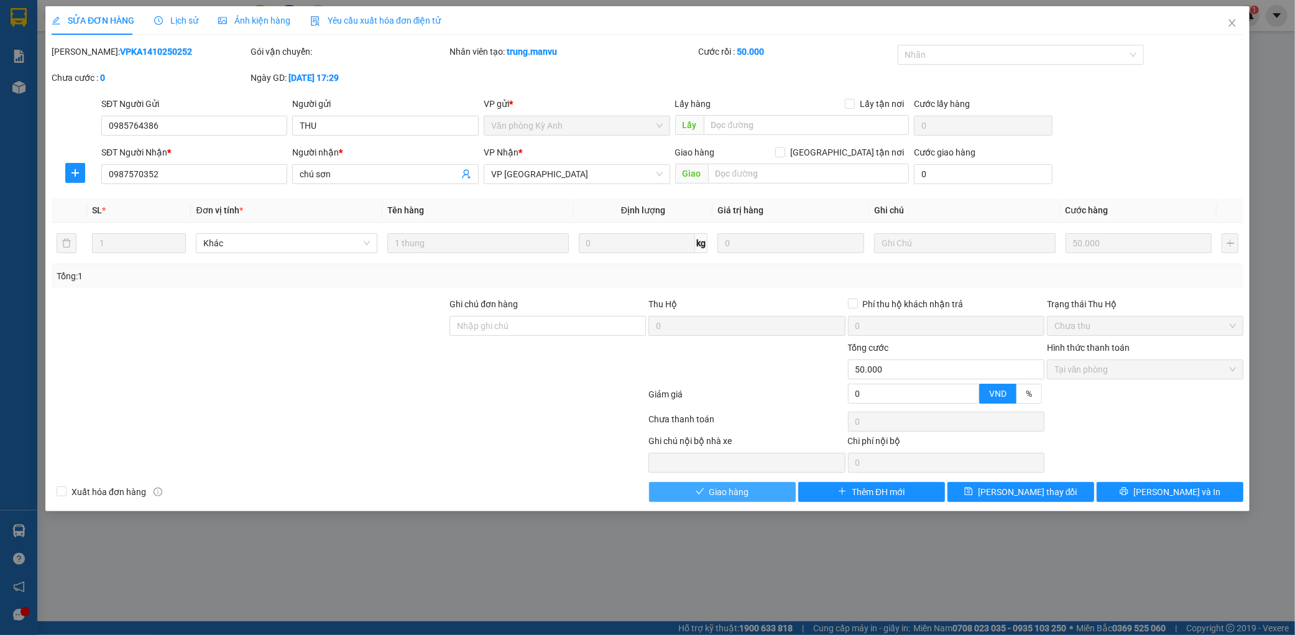
click at [738, 494] on span "Giao hàng" at bounding box center [729, 492] width 40 height 14
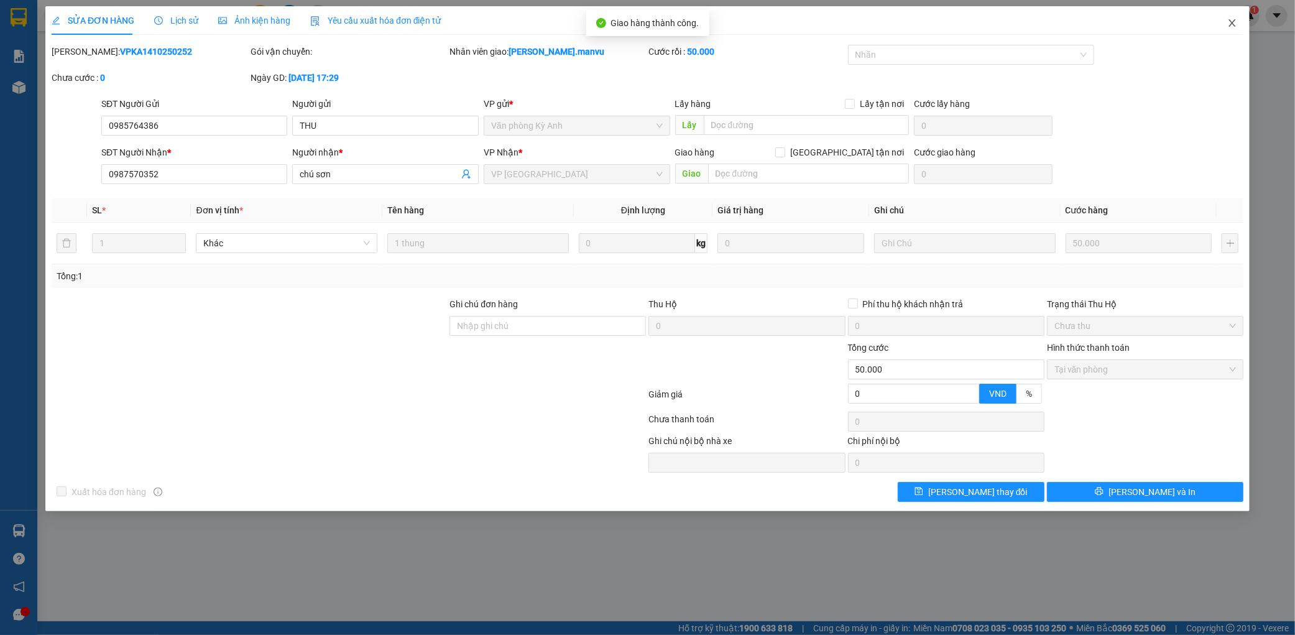
click at [1232, 19] on icon "close" at bounding box center [1232, 23] width 10 height 10
